Goal: Task Accomplishment & Management: Use online tool/utility

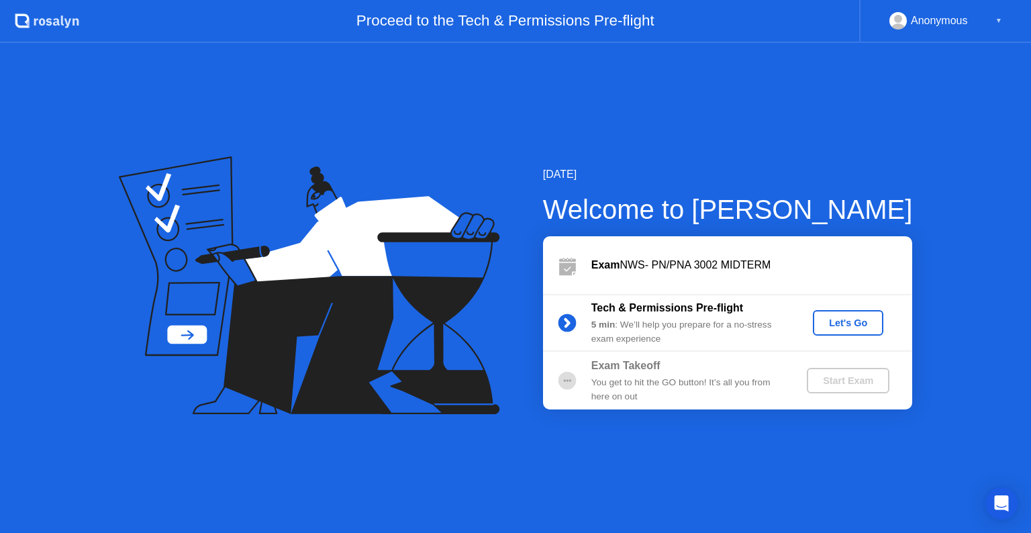
click at [875, 335] on div "Tech & Permissions Pre-flight 5 min : We’ll help you prepare for a no-stress ex…" at bounding box center [727, 323] width 369 height 58
click at [866, 328] on div "Let's Go" at bounding box center [848, 322] width 60 height 11
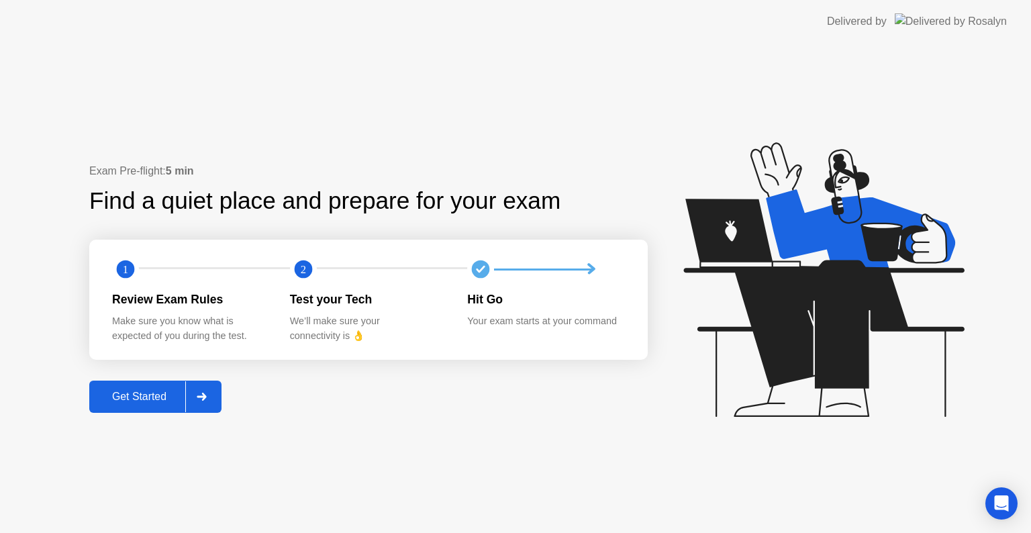
drag, startPoint x: 167, startPoint y: 417, endPoint x: 142, endPoint y: 392, distance: 35.6
click at [142, 392] on div "Exam Pre-flight: 5 min Find a quiet place and prepare for your exam 1 2 Review …" at bounding box center [515, 288] width 1031 height 490
click at [142, 392] on div "Get Started" at bounding box center [139, 397] width 92 height 12
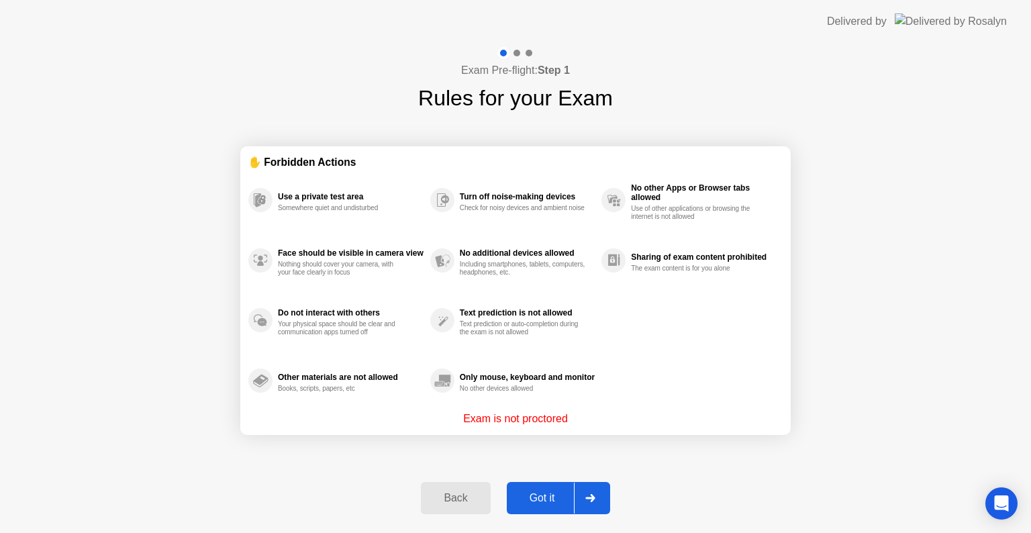
click at [581, 500] on div at bounding box center [590, 497] width 32 height 31
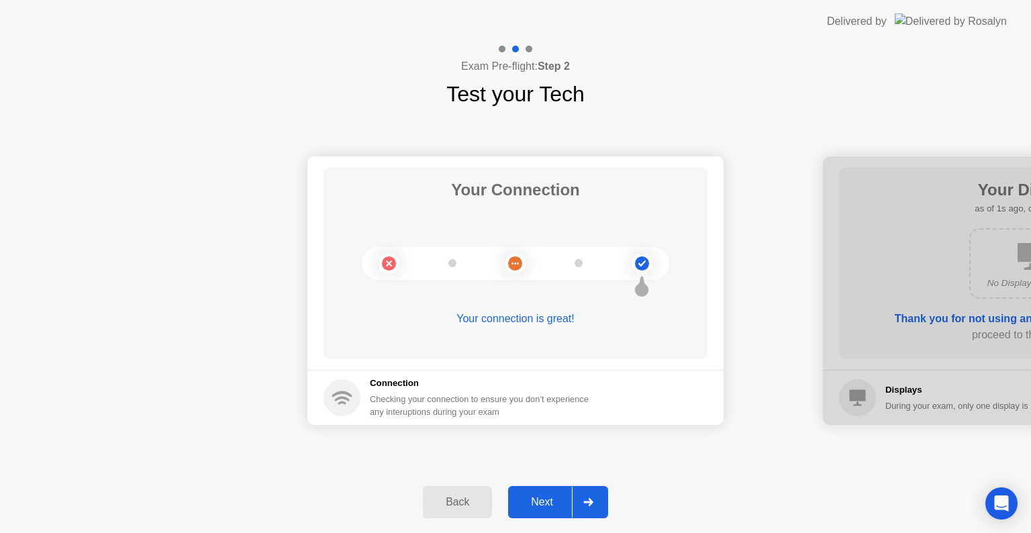
click at [581, 500] on div at bounding box center [588, 501] width 32 height 31
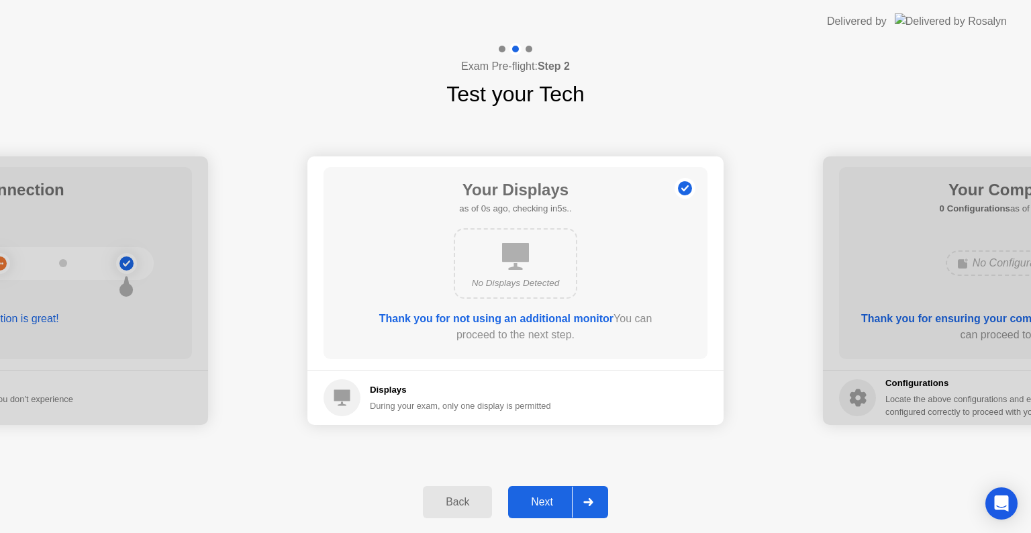
click at [581, 500] on div at bounding box center [588, 501] width 32 height 31
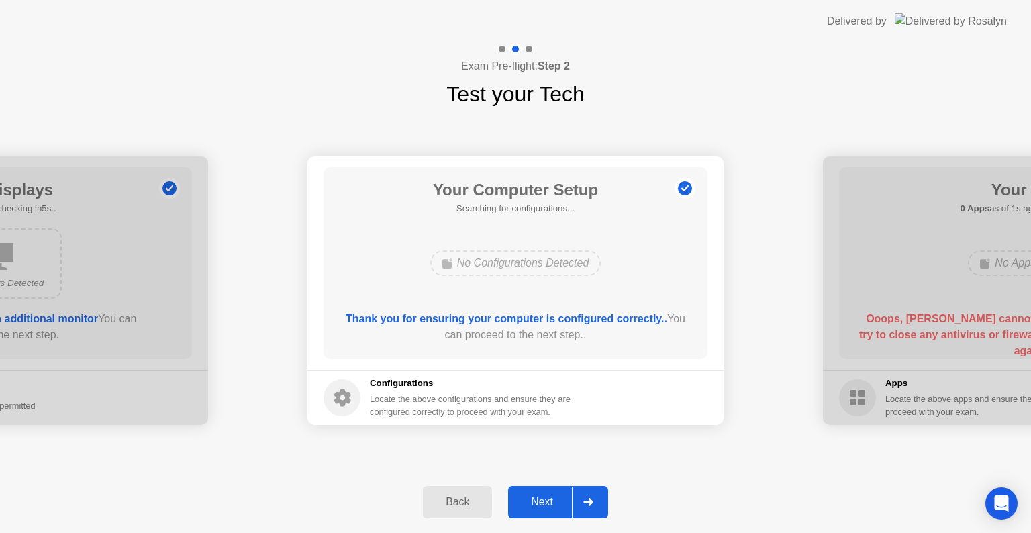
click at [581, 500] on div at bounding box center [588, 501] width 32 height 31
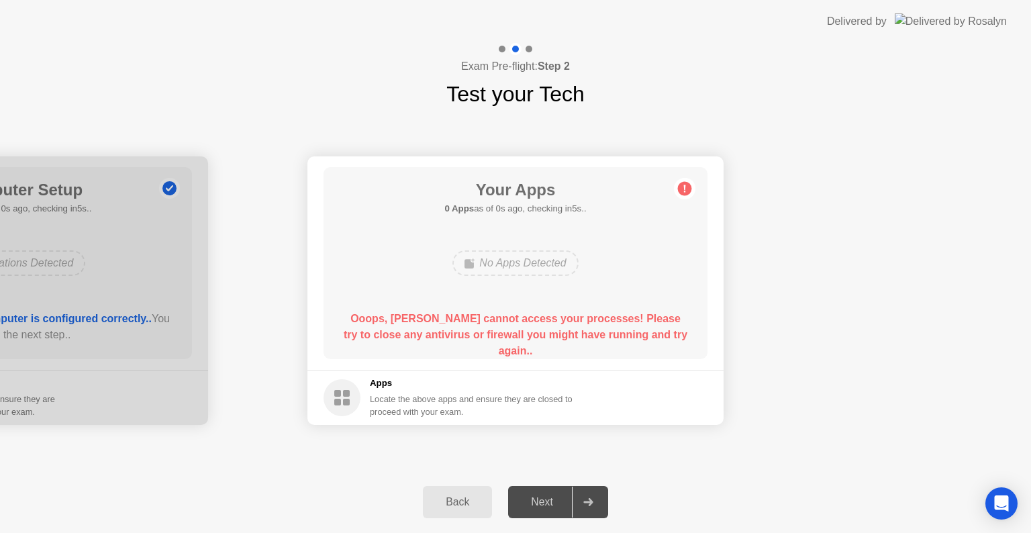
click at [581, 500] on div at bounding box center [588, 501] width 32 height 31
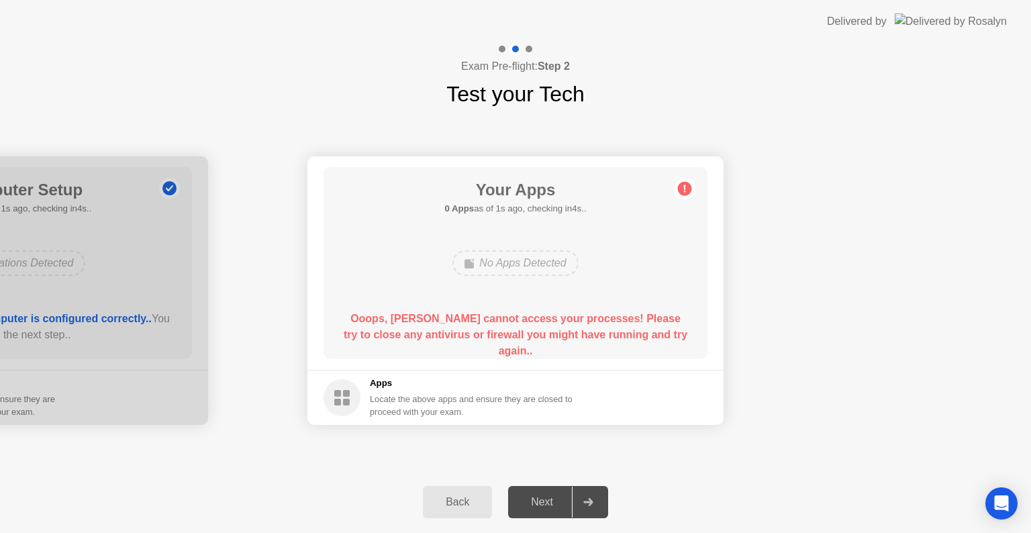
click at [581, 500] on div at bounding box center [588, 501] width 32 height 31
